Goal: Task Accomplishment & Management: Use online tool/utility

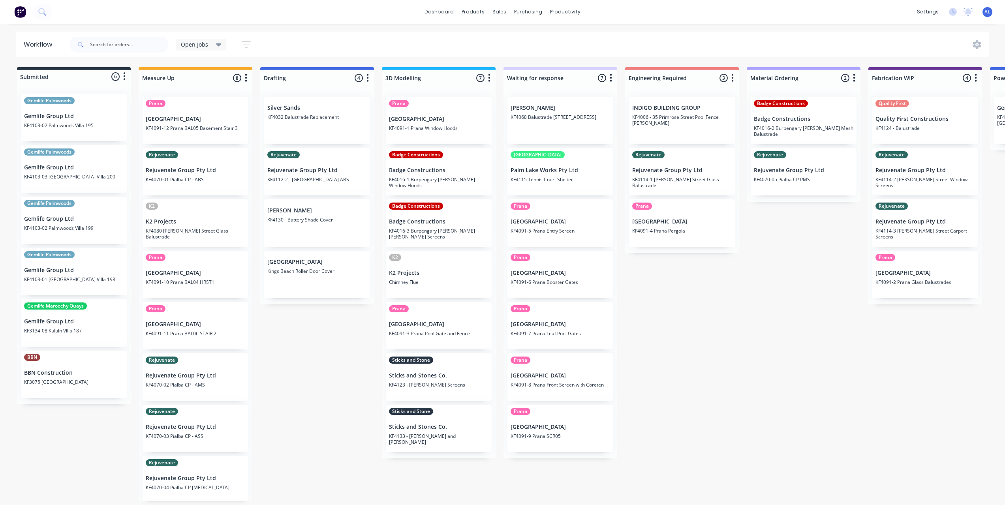
click at [820, 312] on div "Submitted 6 Status colour #273444 hex #273444 Save Cancel Summaries Total order…" at bounding box center [938, 283] width 1889 height 433
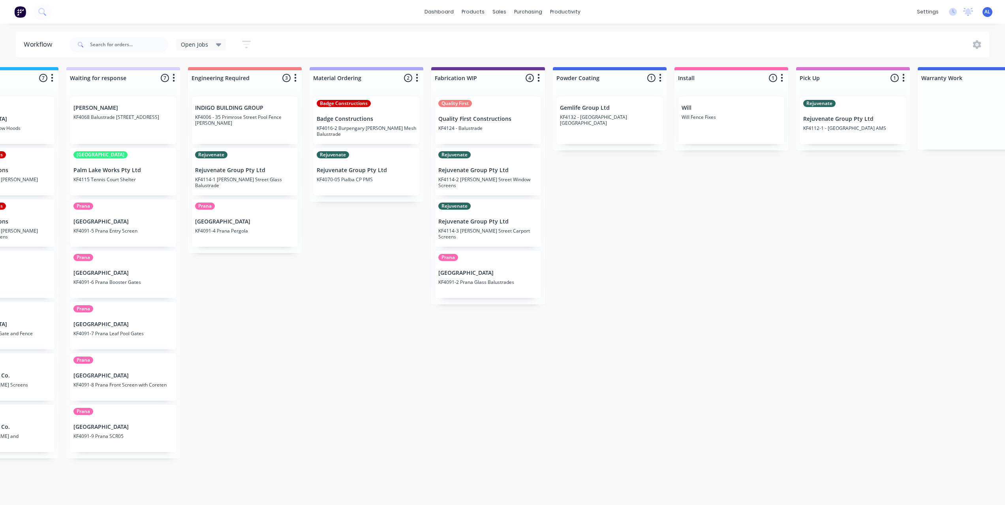
scroll to position [0, 486]
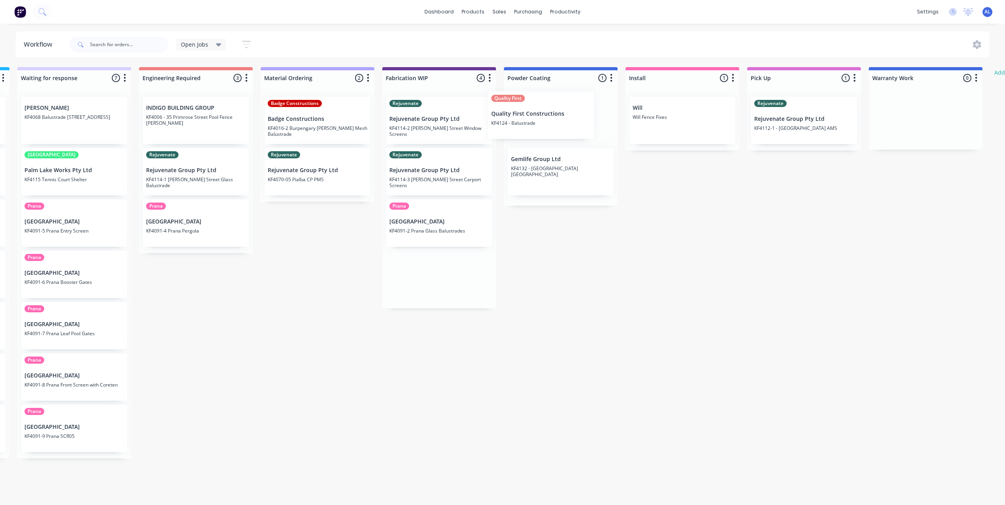
drag, startPoint x: 448, startPoint y: 123, endPoint x: 555, endPoint y: 118, distance: 107.1
click at [555, 118] on div "Submitted 6 Status colour #273444 hex #273444 Save Cancel Summaries Total order…" at bounding box center [452, 283] width 1889 height 433
click at [703, 272] on div "Submitted 6 Status colour #273444 hex #273444 Save Cancel Summaries Total order…" at bounding box center [452, 283] width 1889 height 433
click at [413, 409] on div "Submitted 6 Status colour #273444 hex #273444 Save Cancel Summaries Total order…" at bounding box center [452, 283] width 1889 height 433
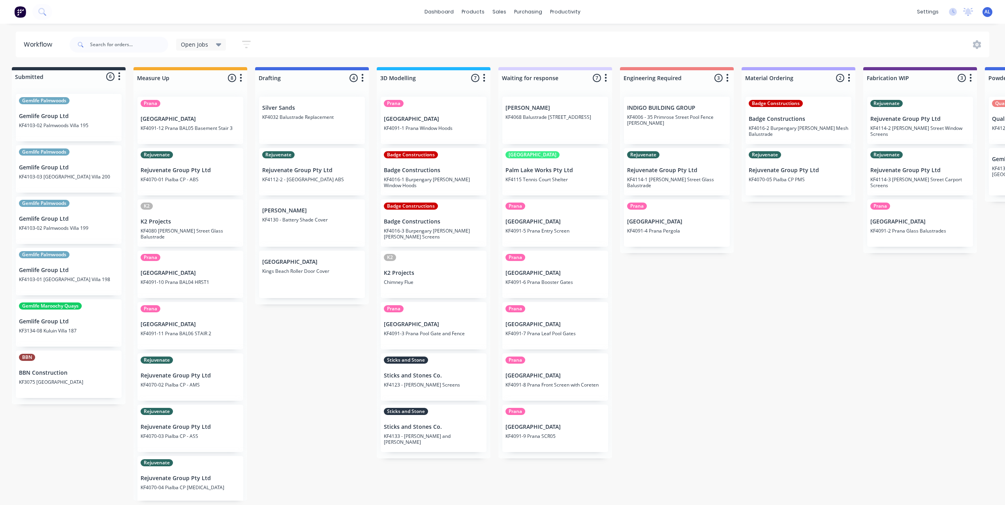
scroll to position [0, 0]
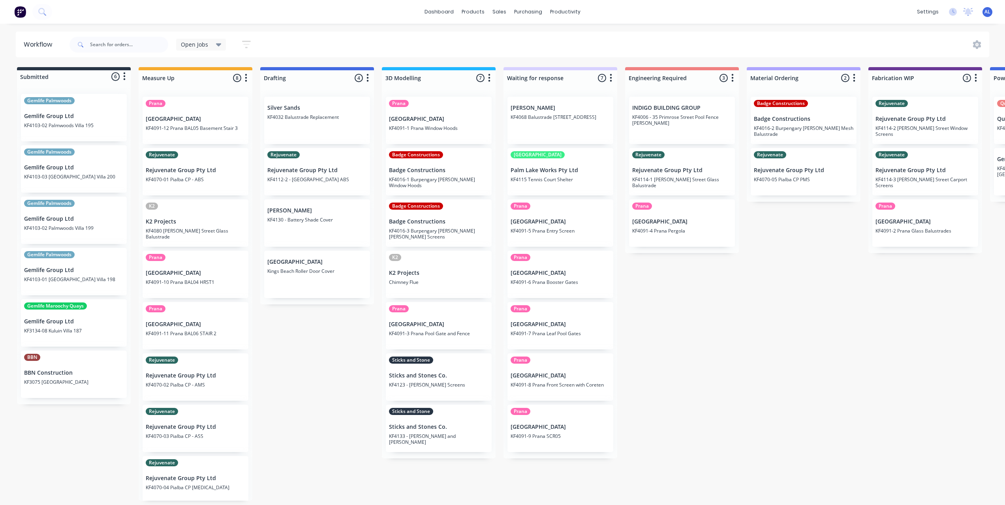
click at [351, 429] on div "Submitted 6 Status colour #273444 hex #273444 Save Cancel Summaries Total order…" at bounding box center [938, 283] width 1889 height 433
click at [349, 435] on div "Submitted 6 Status colour #273444 hex #273444 Save Cancel Summaries Total order…" at bounding box center [938, 283] width 1889 height 433
click at [337, 357] on div "Submitted 6 Status colour #273444 hex #273444 Save Cancel Summaries Total order…" at bounding box center [938, 283] width 1889 height 433
click at [755, 399] on div "Submitted 6 Status colour #273444 hex #273444 Save Cancel Summaries Total order…" at bounding box center [938, 283] width 1889 height 433
click at [340, 463] on div "Submitted 6 Status colour #273444 hex #273444 Save Cancel Summaries Total order…" at bounding box center [938, 283] width 1889 height 433
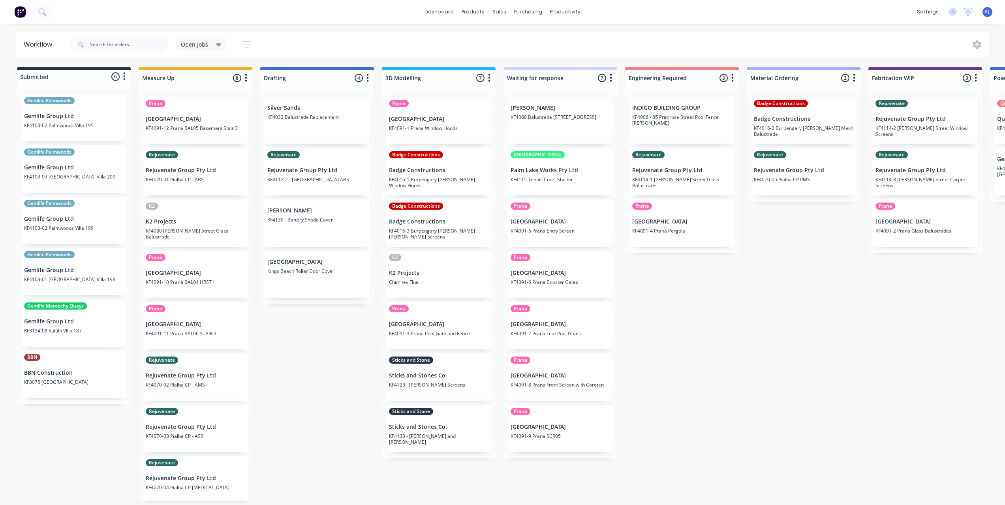
click at [707, 370] on div "Submitted 6 Status colour #273444 hex #273444 Save Cancel Summaries Total order…" at bounding box center [938, 283] width 1889 height 433
click at [706, 370] on div "Submitted 6 Status colour #273444 hex #273444 Save Cancel Summaries Total order…" at bounding box center [938, 283] width 1889 height 433
click at [289, 418] on div "Submitted 6 Status colour #273444 hex #273444 Save Cancel Summaries Total order…" at bounding box center [938, 283] width 1889 height 433
click at [638, 334] on div "Submitted 6 Status colour #273444 hex #273444 Save Cancel Summaries Total order…" at bounding box center [938, 283] width 1889 height 433
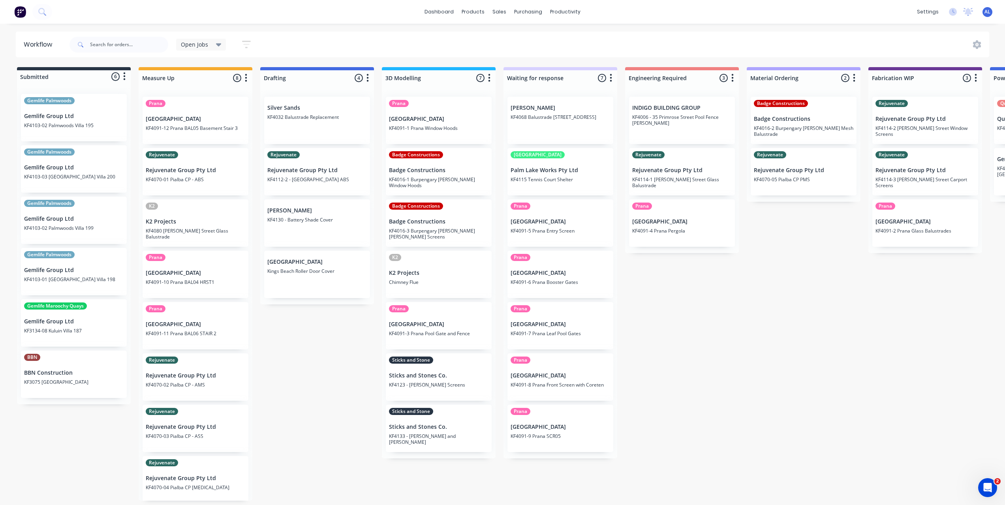
click at [731, 424] on div "Submitted 6 Status colour #273444 hex #273444 Save Cancel Summaries Total order…" at bounding box center [938, 283] width 1889 height 433
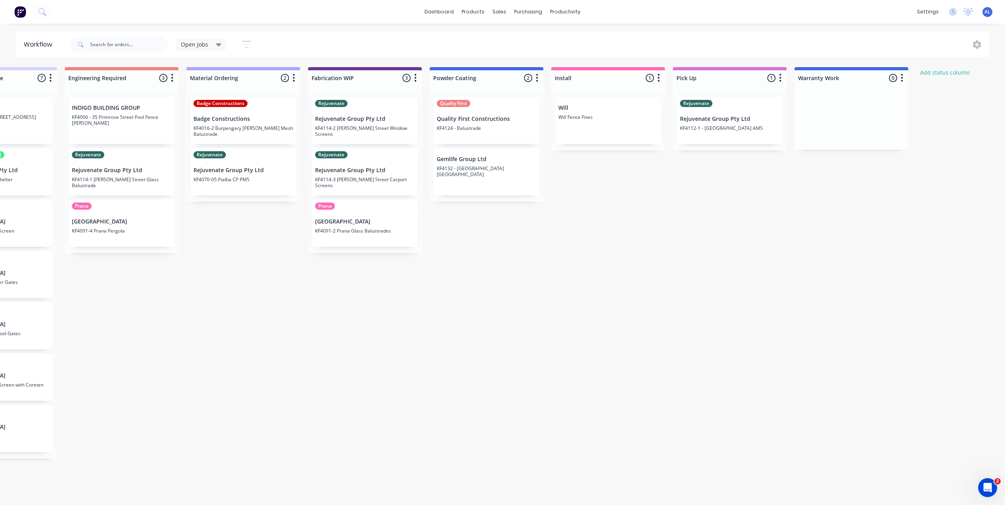
scroll to position [0, 584]
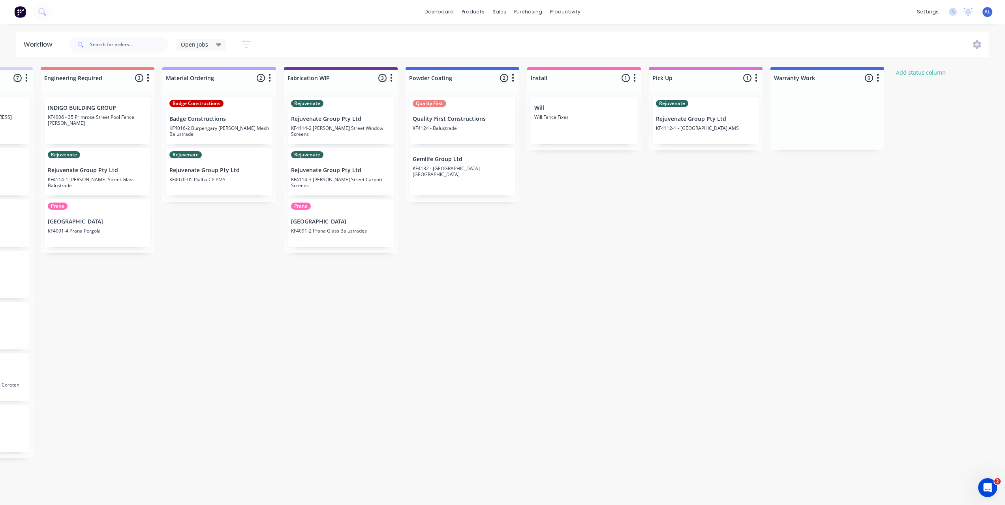
click at [588, 117] on p "Will Fence Fixes" at bounding box center [583, 117] width 99 height 6
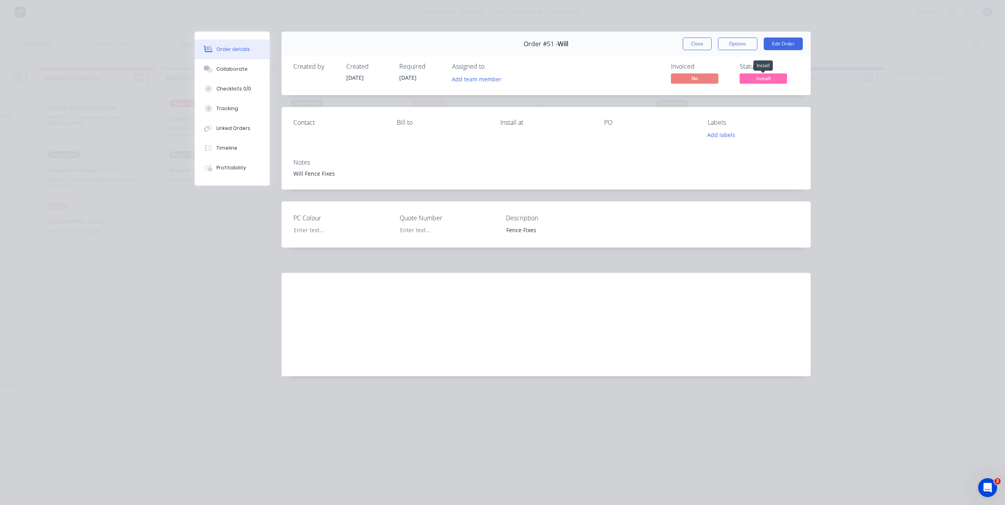
click at [749, 74] on span "Install" at bounding box center [762, 78] width 47 height 10
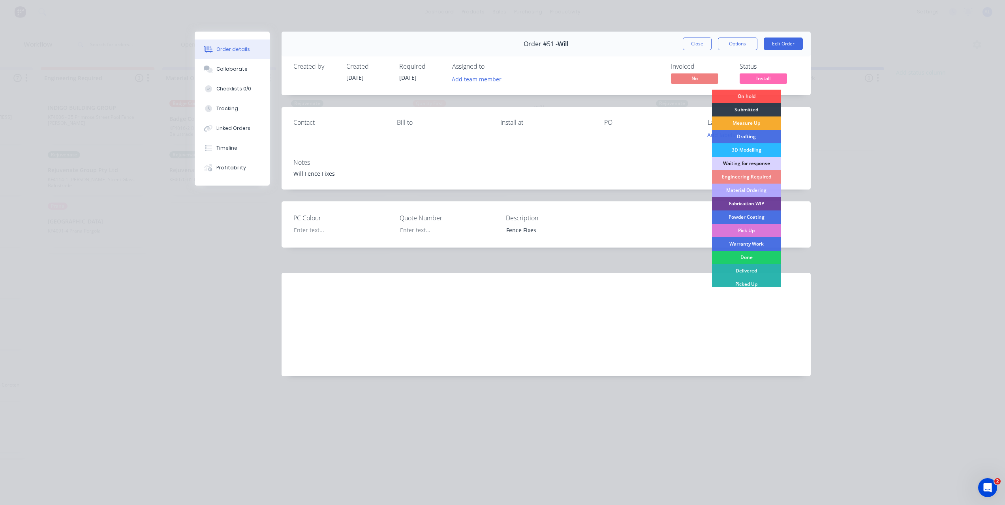
click at [756, 124] on div "Measure Up" at bounding box center [746, 122] width 69 height 13
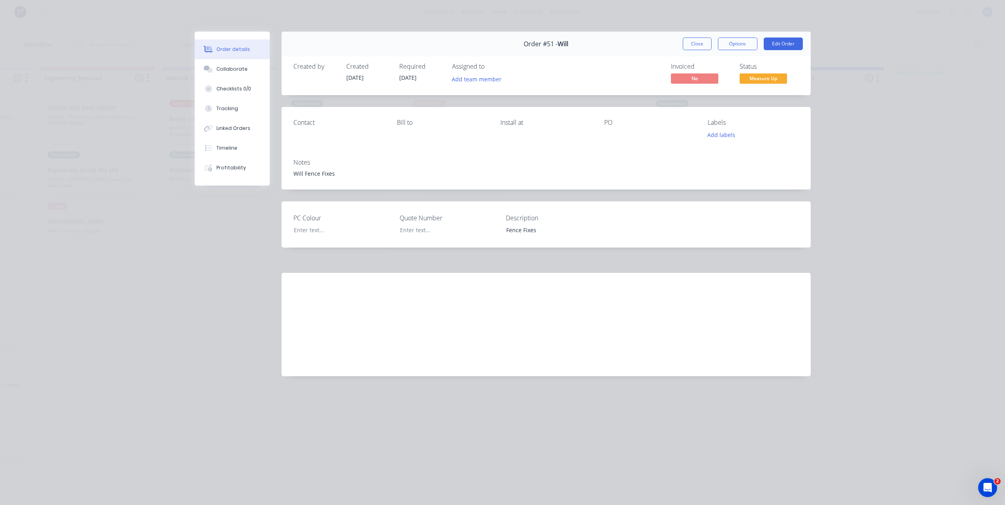
click at [845, 117] on div "Order details Collaborate Checklists 0/0 Tracking Linked Orders Timeline Profit…" at bounding box center [502, 252] width 1005 height 505
click at [694, 47] on button "Close" at bounding box center [697, 44] width 29 height 13
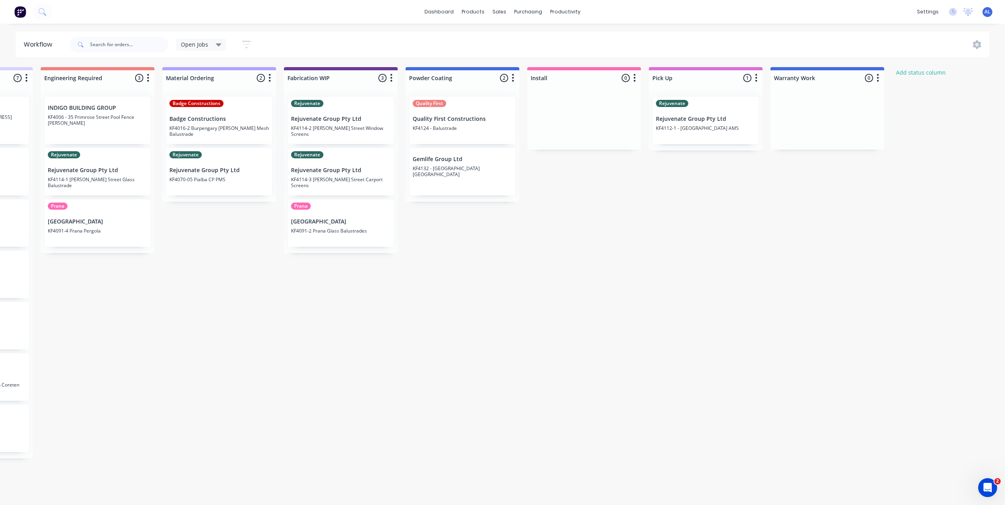
click at [690, 229] on div "Submitted 6 Status colour #273444 hex #273444 Save Cancel Summaries Total order…" at bounding box center [354, 283] width 1889 height 433
click at [561, 220] on div "Submitted 6 Status colour #273444 hex #273444 Save Cancel Summaries Total order…" at bounding box center [354, 283] width 1889 height 433
click at [482, 413] on div "Submitted 6 Status colour #273444 hex #273444 Save Cancel Summaries Total order…" at bounding box center [354, 283] width 1889 height 433
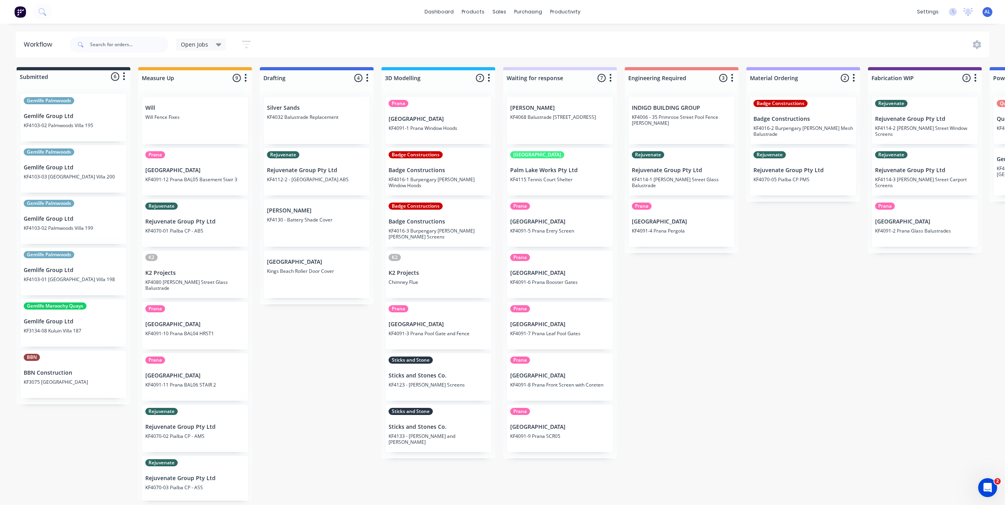
scroll to position [0, 0]
click at [71, 463] on div "Submitted 6 Status colour #273444 hex #273444 Save Cancel Summaries Total order…" at bounding box center [938, 283] width 1889 height 433
click at [71, 460] on div "Submitted 6 Status colour #273444 hex #273444 Save Cancel Summaries Total order…" at bounding box center [938, 283] width 1889 height 433
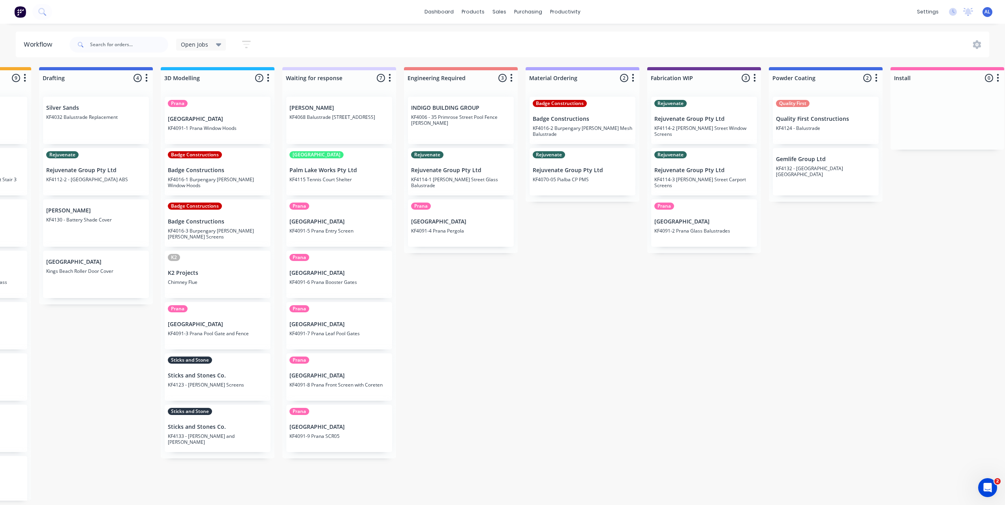
scroll to position [0, 205]
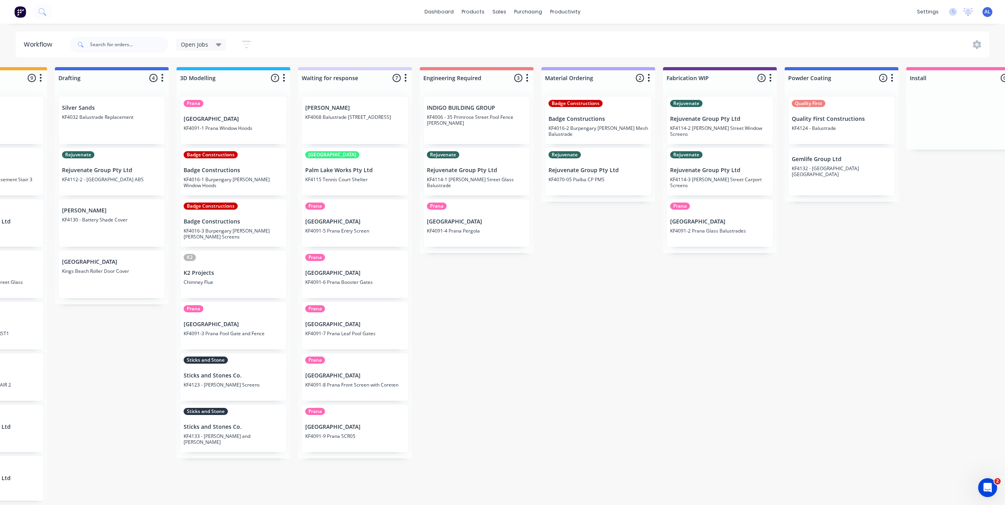
click at [94, 396] on div "Submitted 6 Status colour #273444 hex #273444 Save Cancel Summaries Total order…" at bounding box center [733, 283] width 1889 height 433
click at [536, 328] on div "Submitted 6 Status colour #273444 hex #273444 Save Cancel Summaries Total order…" at bounding box center [733, 283] width 1889 height 433
click at [563, 279] on div "Submitted 6 Status colour #273444 hex #273444 Save Cancel Summaries Total order…" at bounding box center [733, 283] width 1889 height 433
click at [446, 310] on div "Submitted 6 Status colour #273444 hex #273444 Save Cancel Summaries Total order…" at bounding box center [733, 283] width 1889 height 433
click at [441, 269] on div "Submitted 6 Status colour #273444 hex #273444 Save Cancel Summaries Total order…" at bounding box center [733, 283] width 1889 height 433
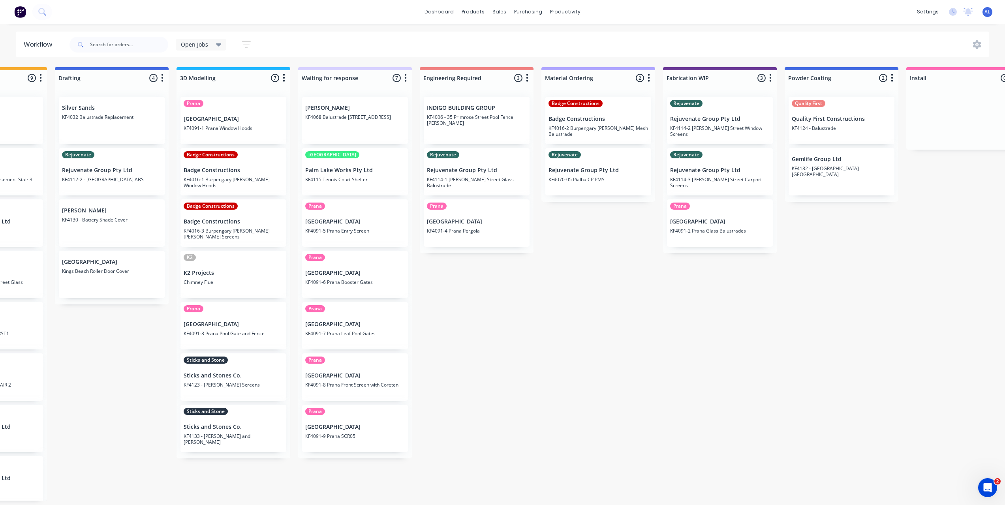
click at [436, 298] on div "Submitted 6 Status colour #273444 hex #273444 Save Cancel Summaries Total order…" at bounding box center [733, 283] width 1889 height 433
click at [430, 274] on div "Submitted 6 Status colour #273444 hex #273444 Save Cancel Summaries Total order…" at bounding box center [733, 283] width 1889 height 433
click at [458, 294] on div "Submitted 6 Status colour #273444 hex #273444 Save Cancel Summaries Total order…" at bounding box center [733, 283] width 1889 height 433
click at [433, 314] on div "Submitted 6 Status colour #273444 hex #273444 Save Cancel Summaries Total order…" at bounding box center [733, 283] width 1889 height 433
click at [543, 344] on div "Submitted 6 Status colour #273444 hex #273444 Save Cancel Summaries Total order…" at bounding box center [733, 283] width 1889 height 433
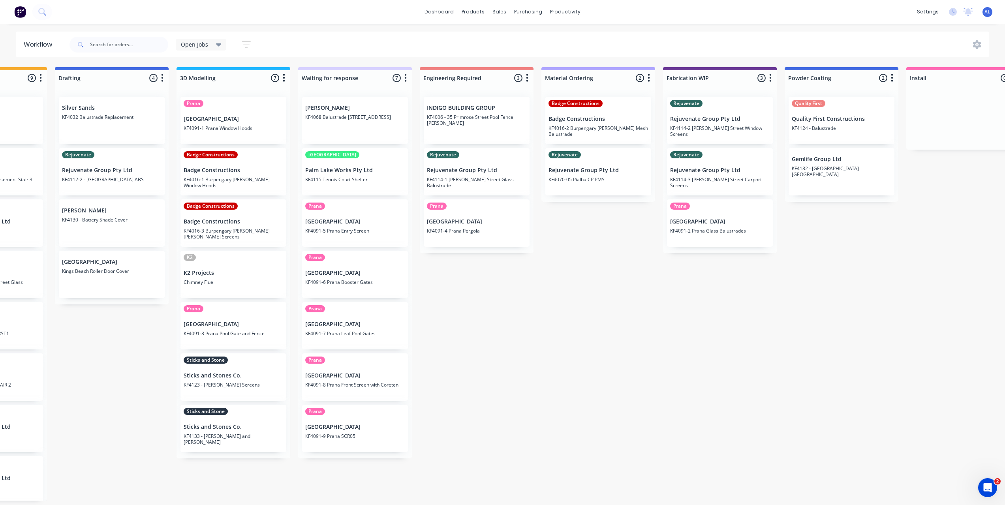
click at [543, 339] on div "Submitted 6 Status colour #273444 hex #273444 Save Cancel Summaries Total order…" at bounding box center [733, 283] width 1889 height 433
click at [517, 329] on div "Submitted 6 Status colour #273444 hex #273444 Save Cancel Summaries Total order…" at bounding box center [733, 283] width 1889 height 433
click at [496, 282] on div "Submitted 6 Status colour #273444 hex #273444 Save Cancel Summaries Total order…" at bounding box center [733, 283] width 1889 height 433
click at [457, 279] on div "Submitted 6 Status colour #273444 hex #273444 Save Cancel Summaries Total order…" at bounding box center [733, 283] width 1889 height 433
click at [574, 270] on div "Submitted 6 Status colour #273444 hex #273444 Save Cancel Summaries Total order…" at bounding box center [733, 283] width 1889 height 433
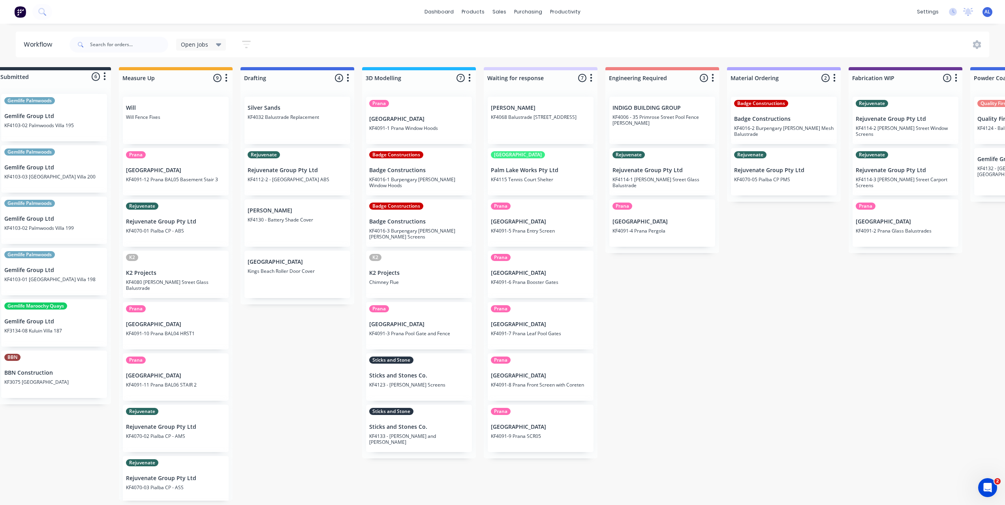
scroll to position [0, 0]
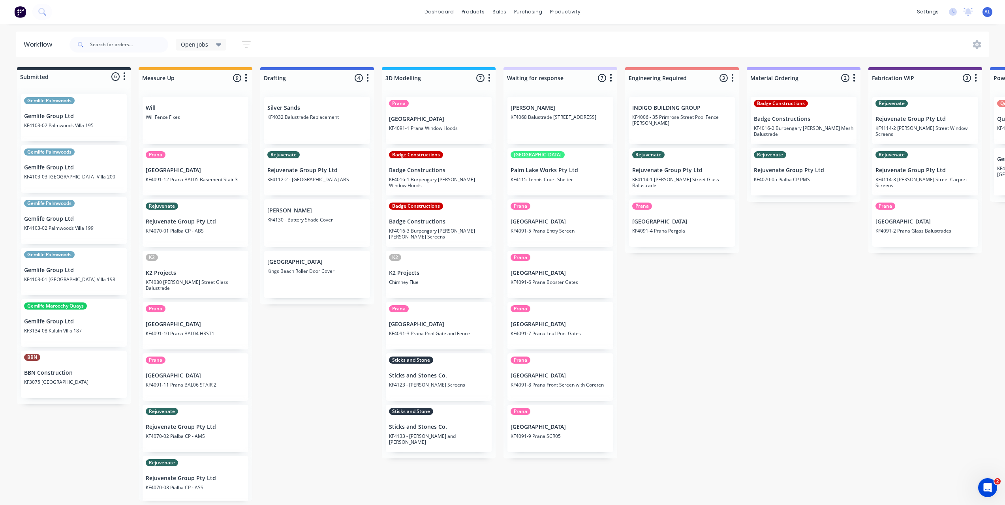
click at [335, 362] on div "Submitted 6 Status colour #273444 hex #273444 Save Cancel Summaries Total order…" at bounding box center [938, 283] width 1889 height 433
click at [303, 351] on div "Submitted 6 Status colour #273444 hex #273444 Save Cancel Summaries Total order…" at bounding box center [938, 283] width 1889 height 433
click at [342, 443] on div "Submitted 6 Status colour #273444 hex #273444 Save Cancel Summaries Total order…" at bounding box center [938, 283] width 1889 height 433
click at [494, 471] on div "Submitted 6 Status colour #273444 hex #273444 Save Cancel Summaries Total order…" at bounding box center [938, 283] width 1889 height 433
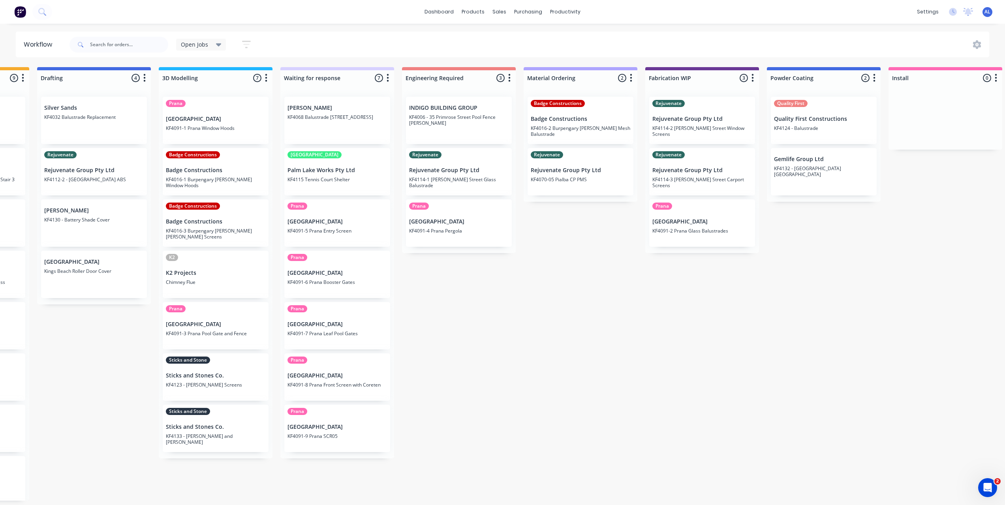
scroll to position [0, 253]
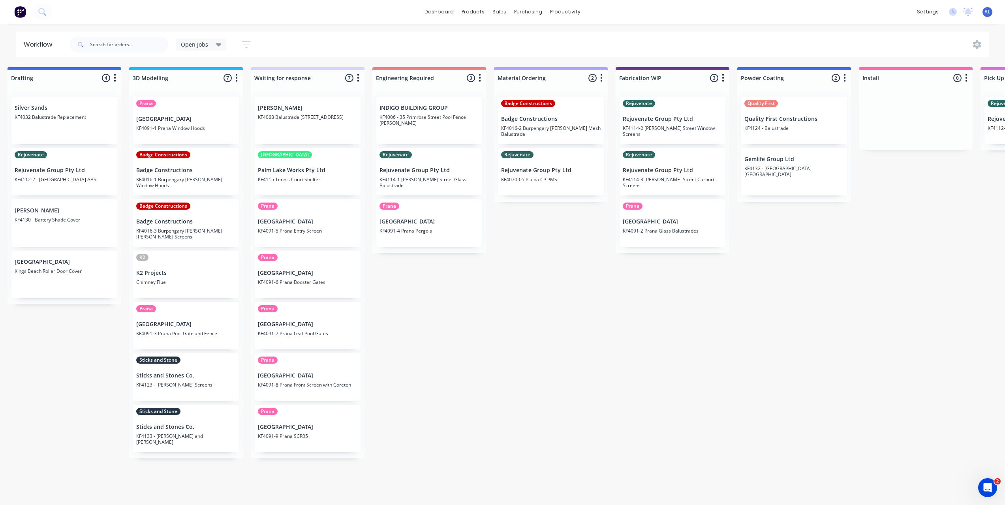
click at [392, 280] on div "Submitted 6 Status colour #273444 hex #273444 Save Cancel Summaries Total order…" at bounding box center [685, 283] width 1889 height 433
click at [423, 313] on div "Submitted 6 Status colour #273444 hex #273444 Save Cancel Summaries Total order…" at bounding box center [685, 283] width 1889 height 433
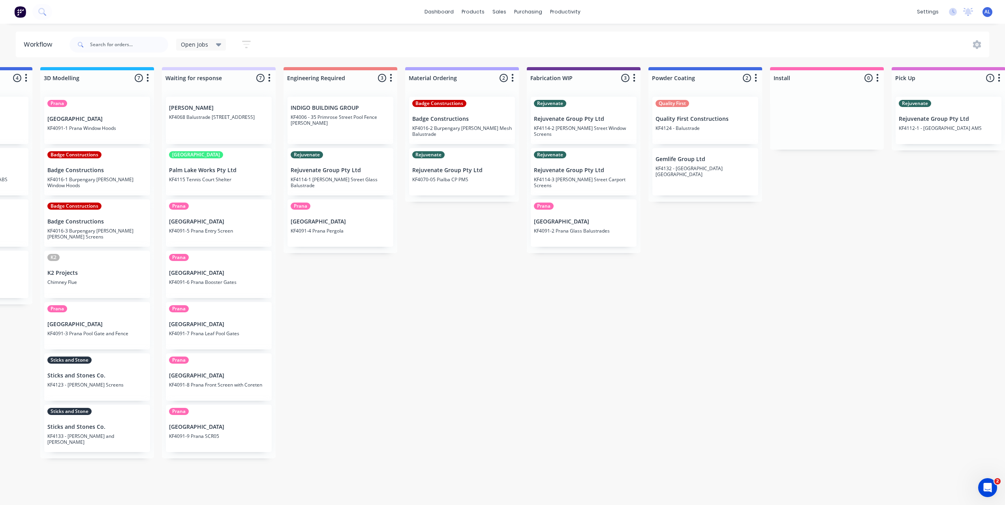
scroll to position [0, 312]
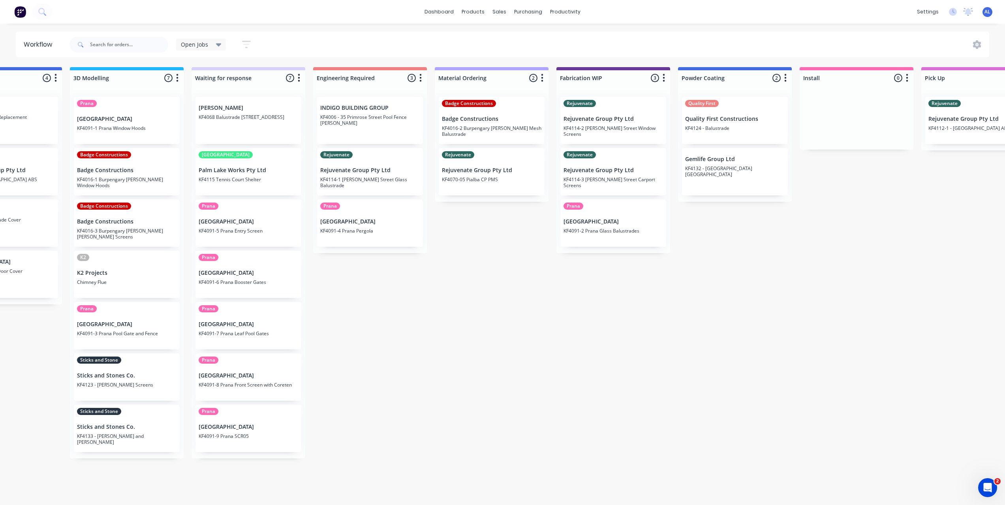
click at [435, 327] on div "Submitted 6 Status colour #273444 hex #273444 Save Cancel Summaries Total order…" at bounding box center [626, 283] width 1889 height 433
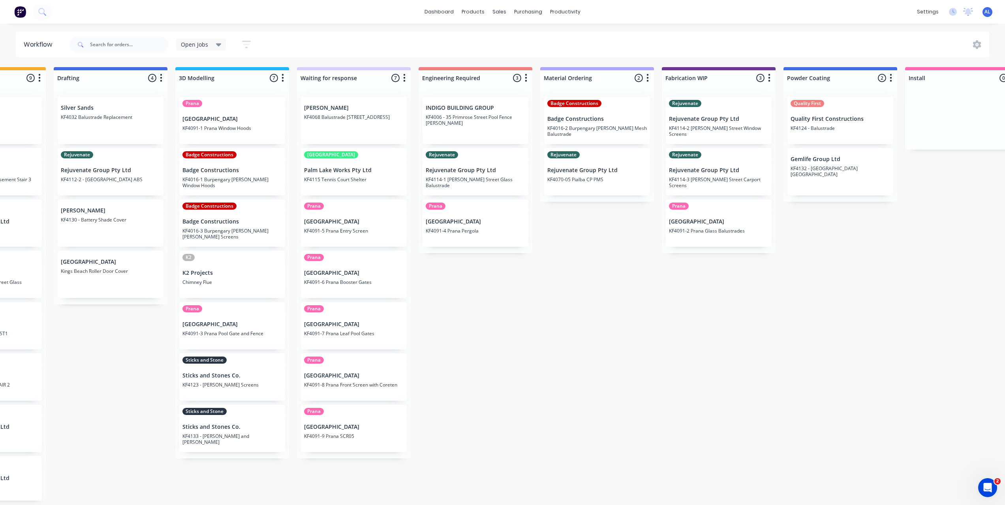
scroll to position [0, 184]
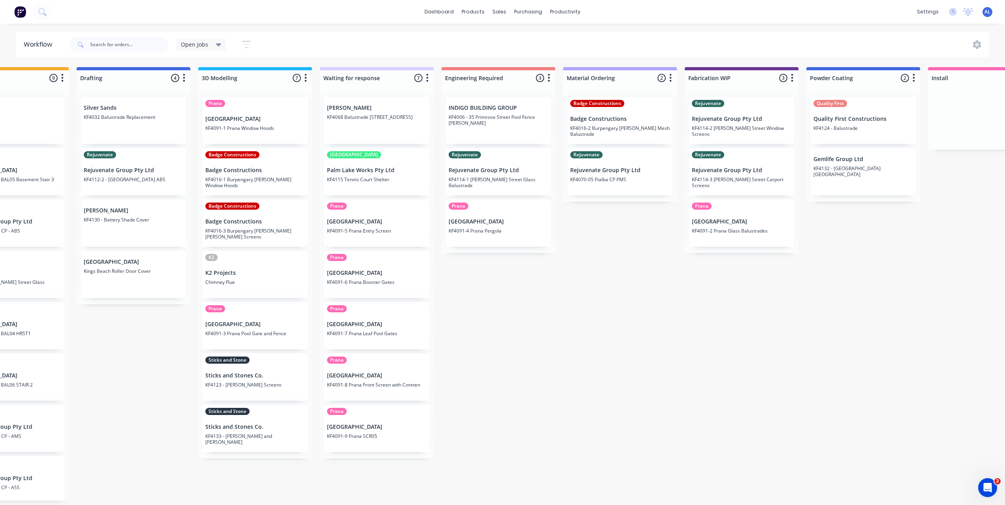
click at [502, 389] on div "Submitted 6 Status colour #273444 hex #273444 Save Cancel Summaries Total order…" at bounding box center [755, 283] width 1889 height 433
click at [562, 444] on div "Submitted 6 Status colour #273444 hex #273444 Save Cancel Summaries Total order…" at bounding box center [755, 283] width 1889 height 433
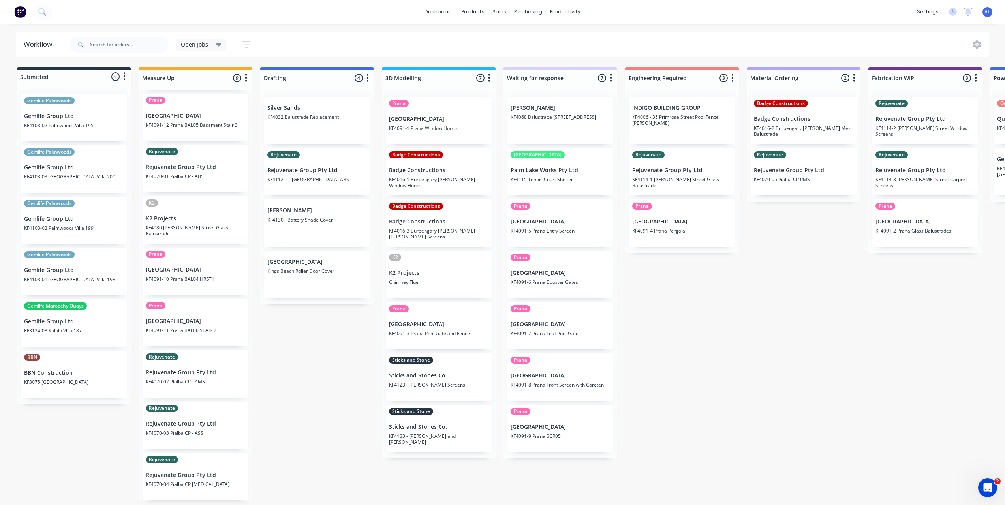
scroll to position [0, 0]
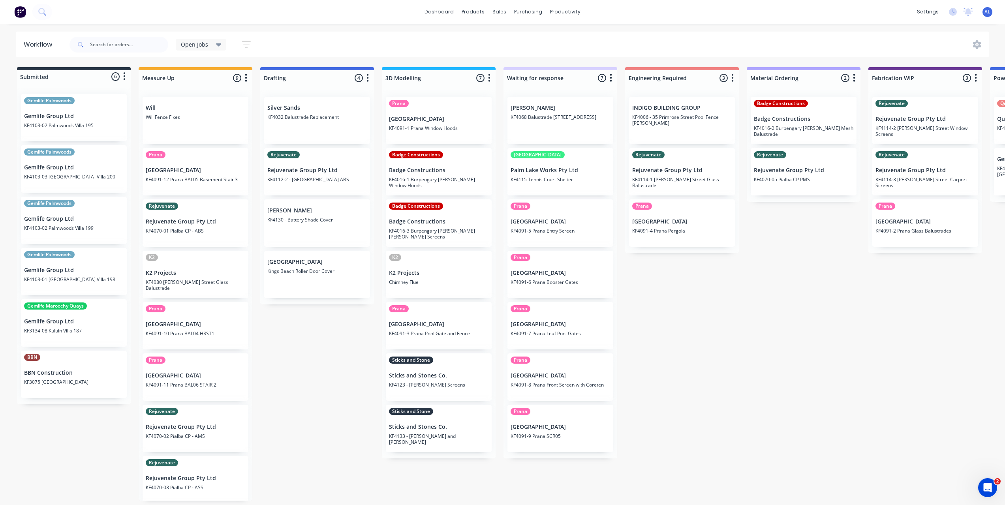
click at [359, 471] on div "Submitted 6 Status colour #273444 hex #273444 Save Cancel Summaries Total order…" at bounding box center [938, 283] width 1889 height 433
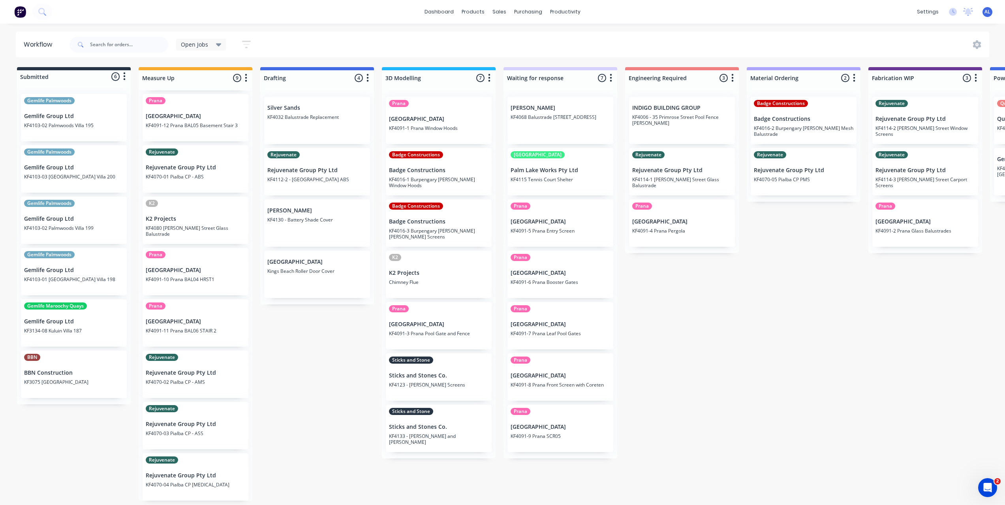
scroll to position [54, 0]
click at [769, 373] on div "Submitted 6 Status colour #273444 hex #273444 Save Cancel Summaries Total order…" at bounding box center [938, 283] width 1889 height 433
click at [696, 349] on div "Submitted 6 Status colour #273444 hex #273444 Save Cancel Summaries Total order…" at bounding box center [938, 283] width 1889 height 433
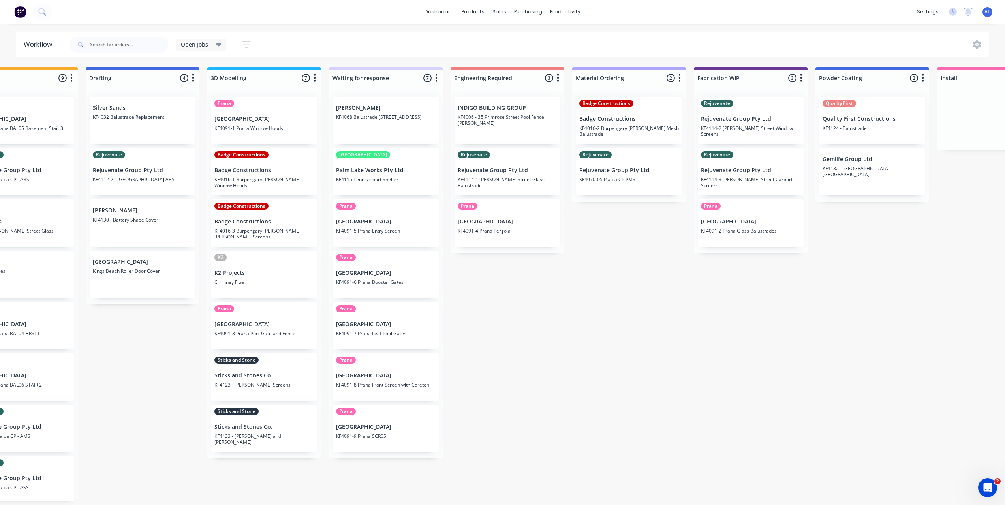
scroll to position [0, 182]
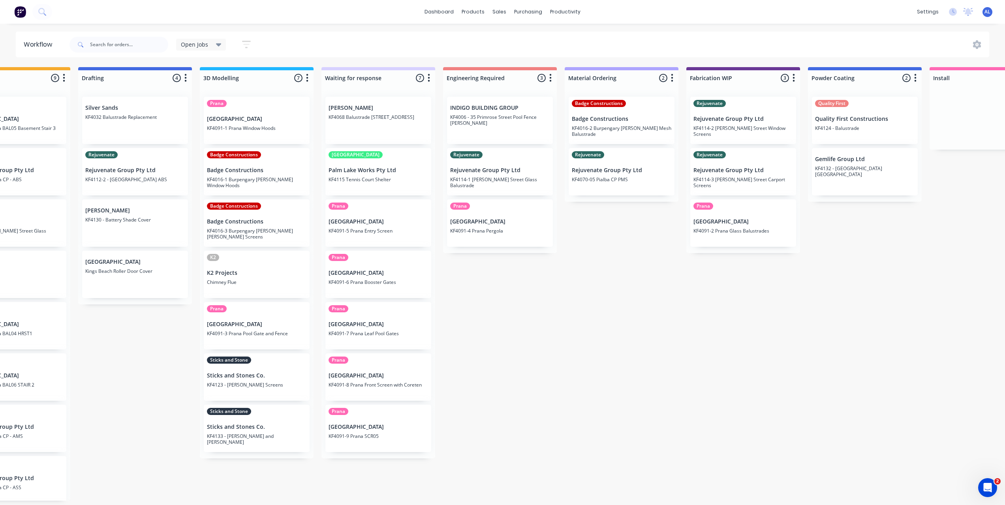
click at [583, 389] on div "Submitted 6 Status colour #273444 hex #273444 Save Cancel Summaries Total order…" at bounding box center [756, 283] width 1889 height 433
click at [522, 405] on div "Submitted 6 Status colour #273444 hex #273444 Save Cancel Summaries Total order…" at bounding box center [756, 283] width 1889 height 433
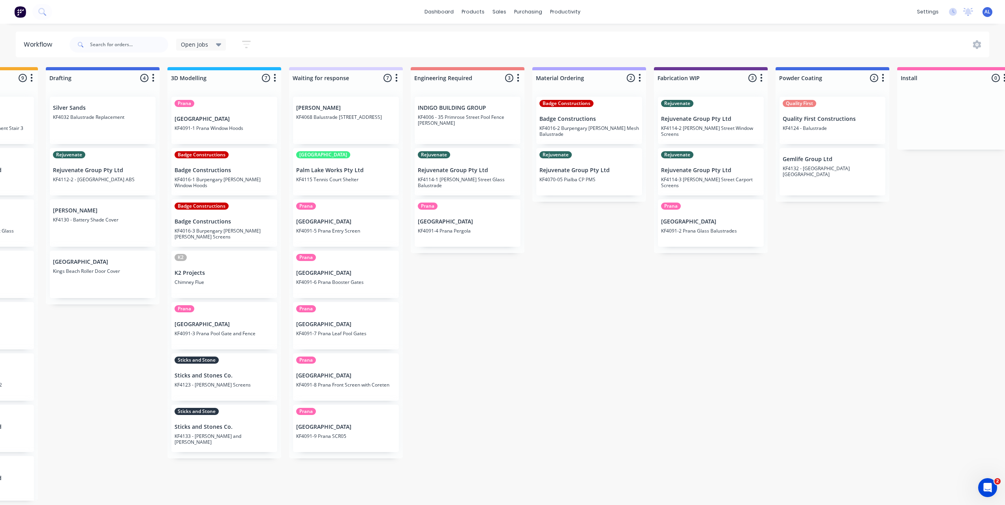
scroll to position [0, 157]
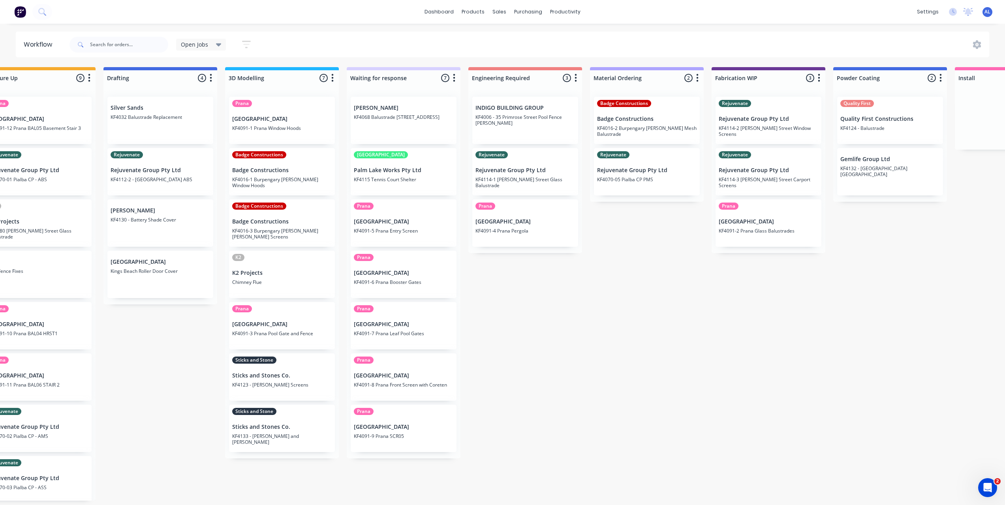
click at [614, 386] on div "Submitted 6 Status colour #273444 hex #273444 Save Cancel Summaries Total order…" at bounding box center [781, 283] width 1889 height 433
click at [611, 376] on div "Submitted 6 Status colour #273444 hex #273444 Save Cancel Summaries Total order…" at bounding box center [781, 283] width 1889 height 433
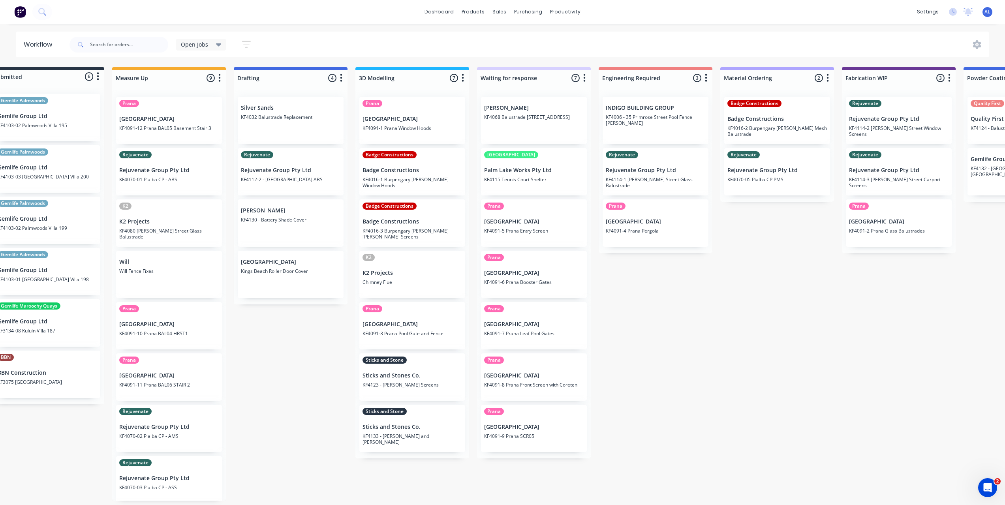
scroll to position [0, 0]
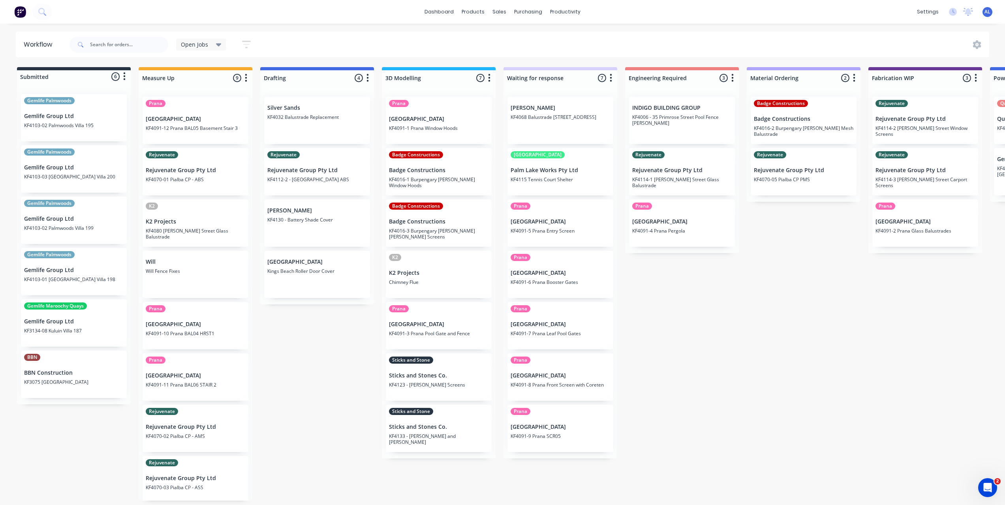
click at [316, 361] on div "Submitted 6 Status colour #273444 hex #273444 Save Cancel Summaries Total order…" at bounding box center [938, 283] width 1889 height 433
click at [323, 426] on div "Submitted 6 Status colour #273444 hex #273444 Save Cancel Summaries Total order…" at bounding box center [938, 283] width 1889 height 433
click at [319, 331] on div "Submitted 6 Status colour #273444 hex #273444 Save Cancel Summaries Total order…" at bounding box center [938, 283] width 1889 height 433
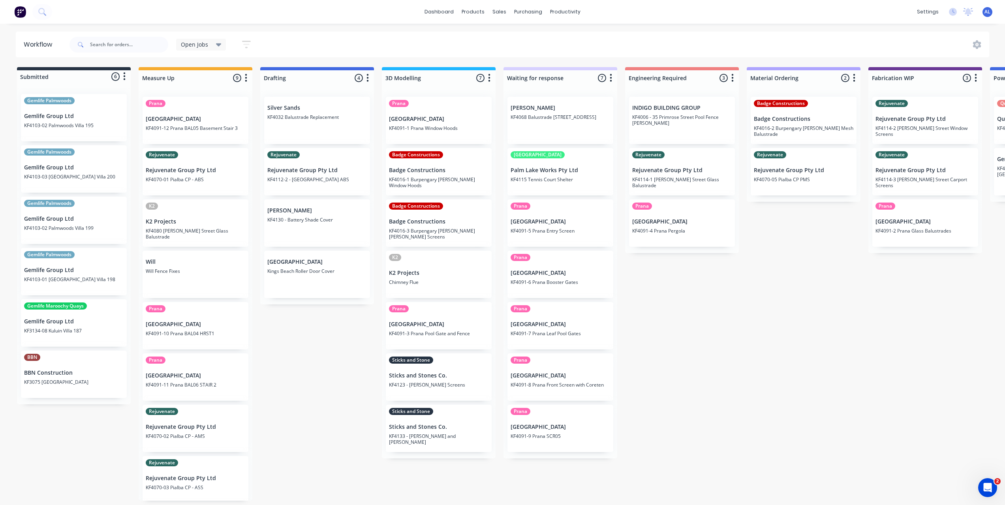
click at [659, 326] on div "Submitted 6 Status colour #273444 hex #273444 Save Cancel Summaries Total order…" at bounding box center [938, 283] width 1889 height 433
click at [326, 319] on div "Submitted 6 Status colour #273444 hex #273444 Save Cancel Summaries Total order…" at bounding box center [938, 283] width 1889 height 433
click at [315, 403] on div "Submitted 6 Status colour #273444 hex #273444 Save Cancel Summaries Total order…" at bounding box center [938, 283] width 1889 height 433
click at [324, 389] on div "Submitted 6 Status colour #273444 hex #273444 Save Cancel Summaries Total order…" at bounding box center [938, 283] width 1889 height 433
click at [315, 347] on div "Submitted 6 Status colour #273444 hex #273444 Save Cancel Summaries Total order…" at bounding box center [938, 283] width 1889 height 433
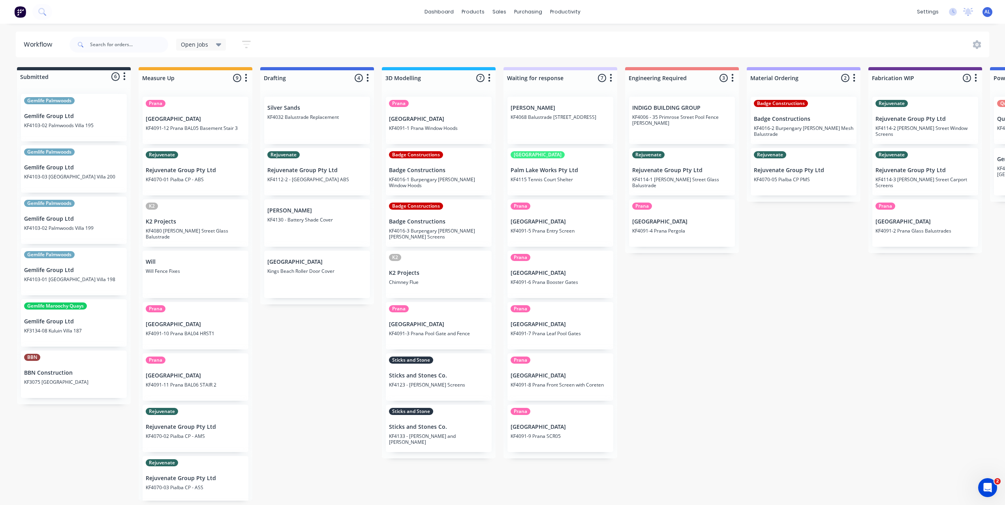
click at [652, 360] on div "Submitted 6 Status colour #273444 hex #273444 Save Cancel Summaries Total order…" at bounding box center [938, 283] width 1889 height 433
click at [312, 394] on div "Submitted 6 Status colour #273444 hex #273444 Save Cancel Summaries Total order…" at bounding box center [938, 283] width 1889 height 433
click at [372, 472] on div "Submitted 6 Status colour #273444 hex #273444 Save Cancel Summaries Total order…" at bounding box center [938, 283] width 1889 height 433
click at [685, 331] on div "Submitted 6 Status colour #273444 hex #273444 Save Cancel Summaries Total order…" at bounding box center [938, 283] width 1889 height 433
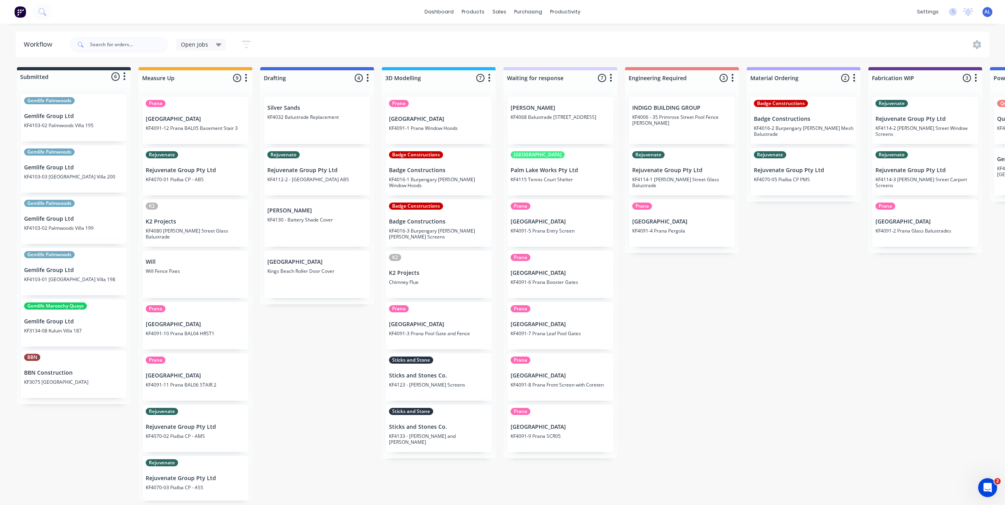
click at [762, 412] on div "Submitted 6 Status colour #273444 hex #273444 Save Cancel Summaries Total order…" at bounding box center [938, 283] width 1889 height 433
click at [716, 393] on div "Submitted 6 Status colour #273444 hex #273444 Save Cancel Summaries Total order…" at bounding box center [938, 283] width 1889 height 433
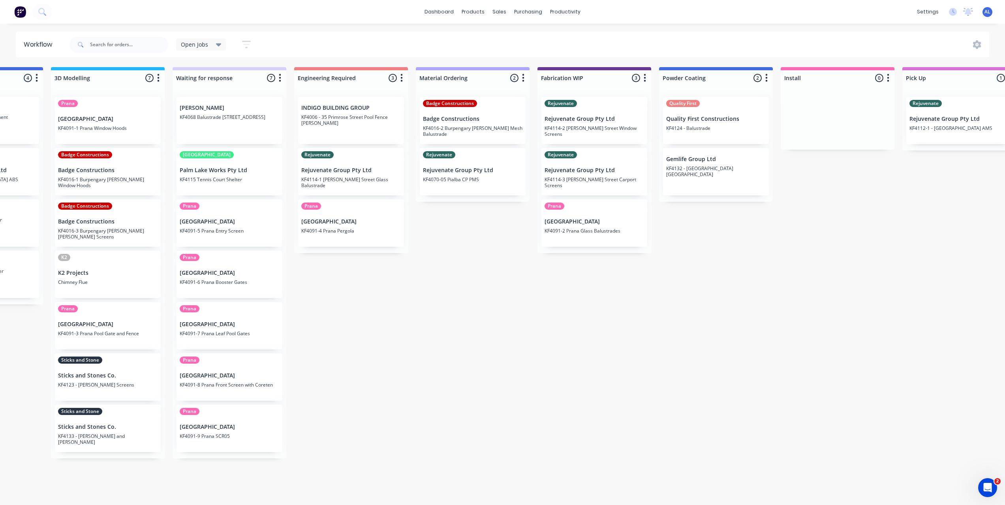
scroll to position [0, 332]
click at [610, 380] on div "Submitted 6 Status colour #273444 hex #273444 Save Cancel Summaries Total order…" at bounding box center [606, 283] width 1889 height 433
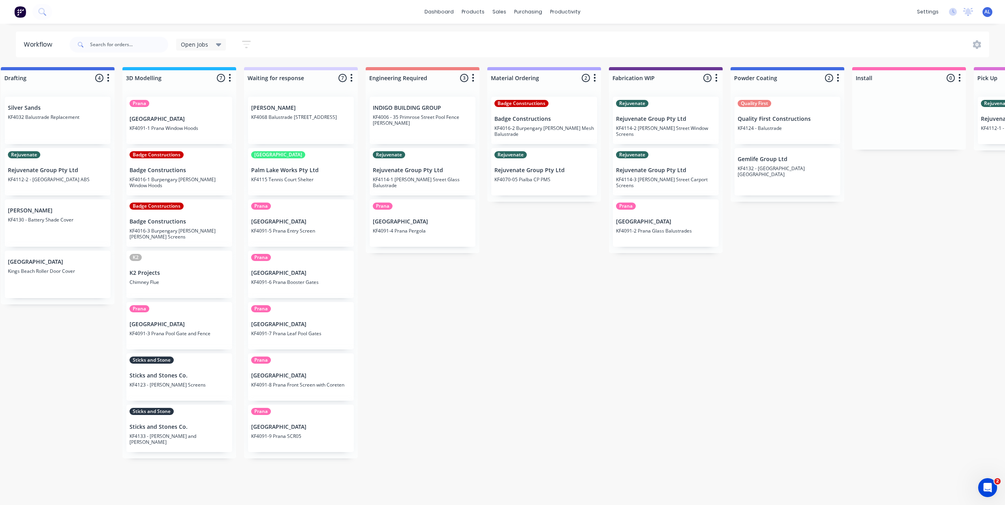
scroll to position [0, 253]
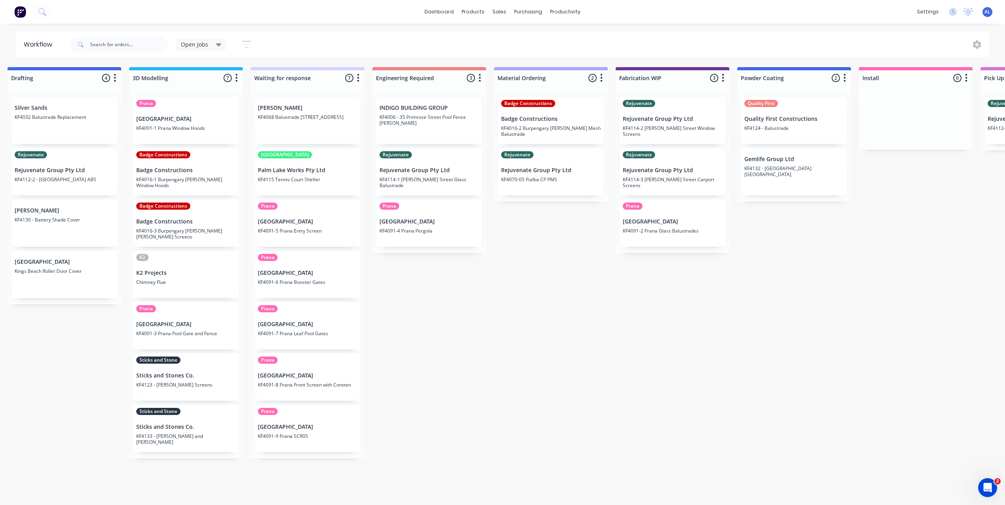
click at [493, 333] on div "Submitted 6 Status colour #273444 hex #273444 Save Cancel Summaries Total order…" at bounding box center [685, 283] width 1889 height 433
click at [555, 330] on div "Submitted 6 Status colour #273444 hex #273444 Save Cancel Summaries Total order…" at bounding box center [685, 283] width 1889 height 433
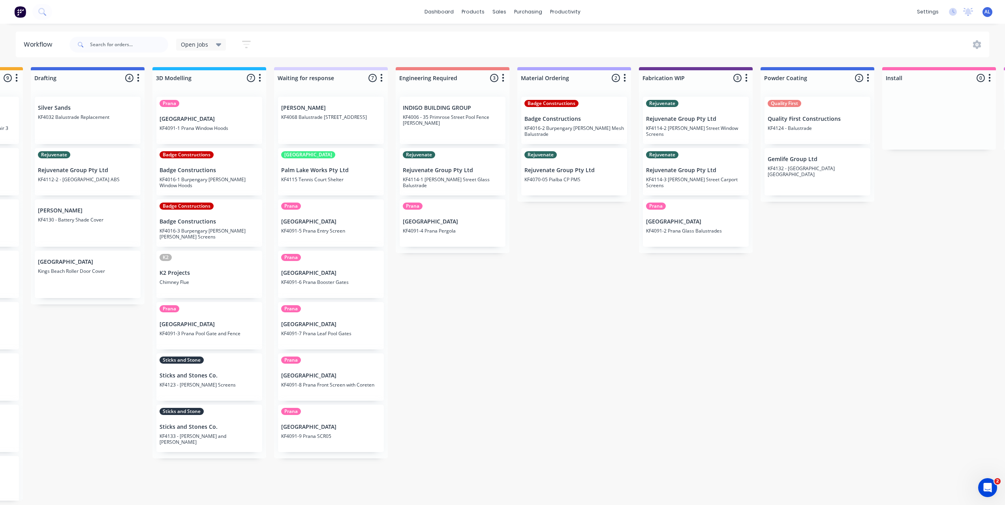
scroll to position [0, 152]
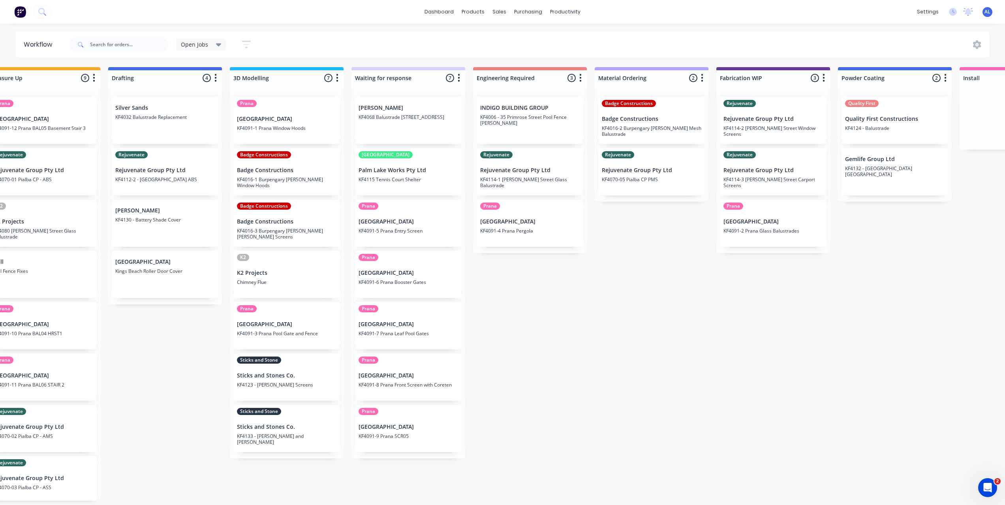
click at [544, 403] on div "Submitted 6 Status colour #273444 hex #273444 Save Cancel Summaries Total order…" at bounding box center [786, 283] width 1889 height 433
